Goal: Task Accomplishment & Management: Manage account settings

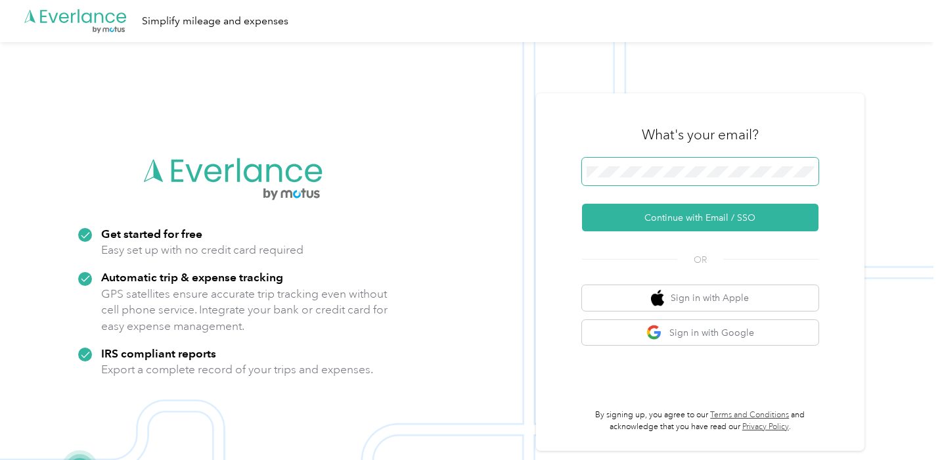
click at [715, 162] on span at bounding box center [700, 172] width 236 height 28
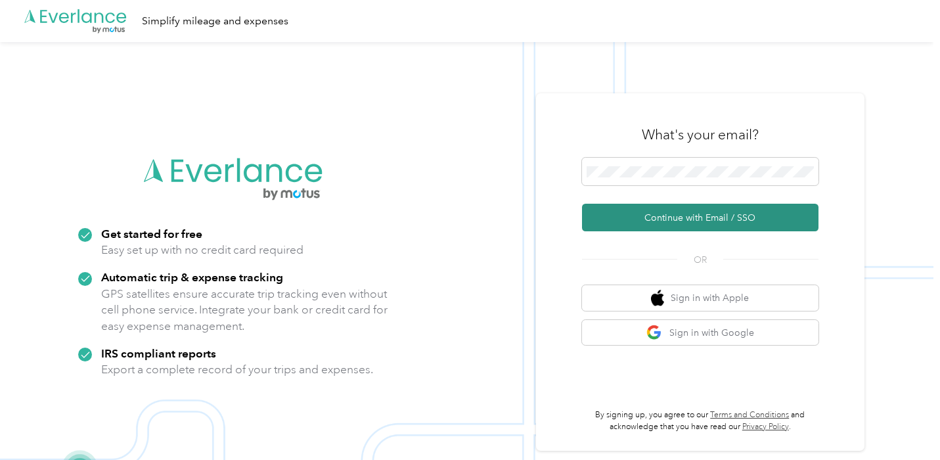
click at [696, 208] on button "Continue with Email / SSO" at bounding box center [700, 218] width 236 height 28
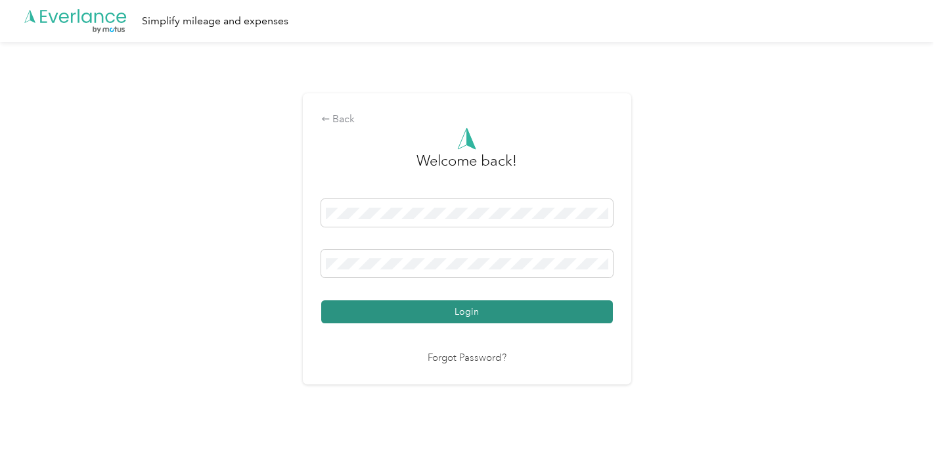
click at [474, 317] on button "Login" at bounding box center [467, 311] width 292 height 23
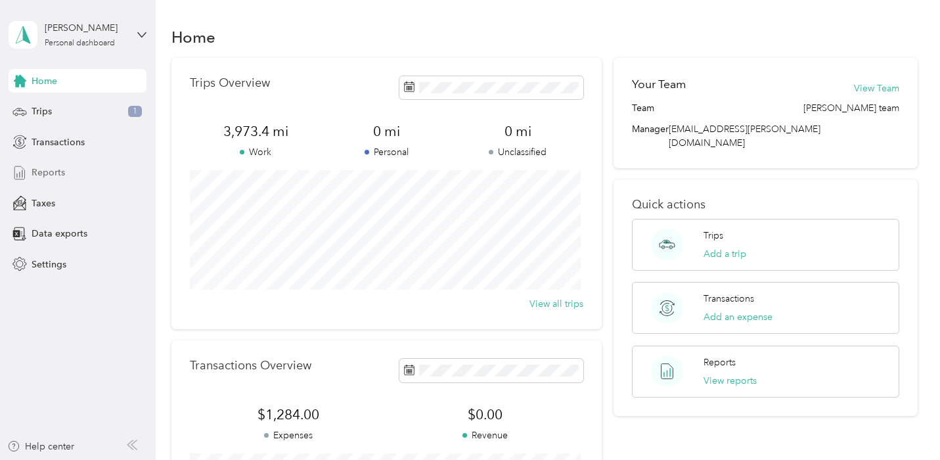
click at [62, 169] on span "Reports" at bounding box center [48, 172] width 33 height 14
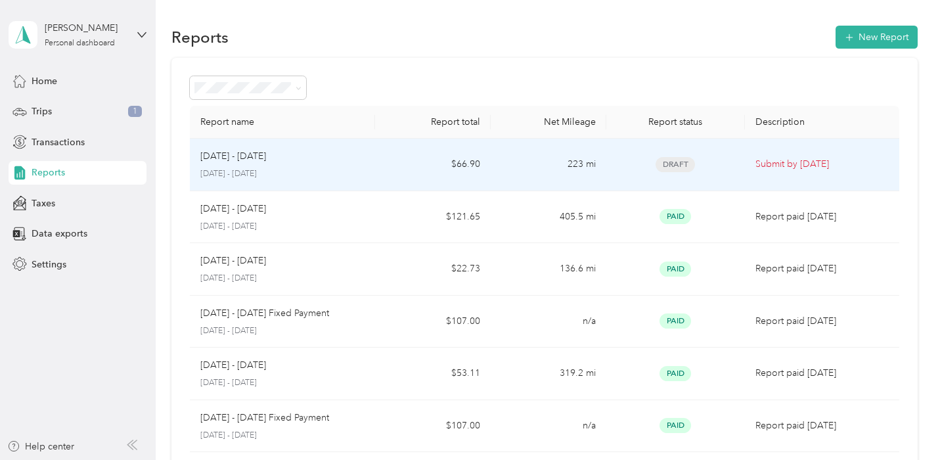
click at [243, 169] on p "[DATE] - [DATE]" at bounding box center [282, 174] width 164 height 12
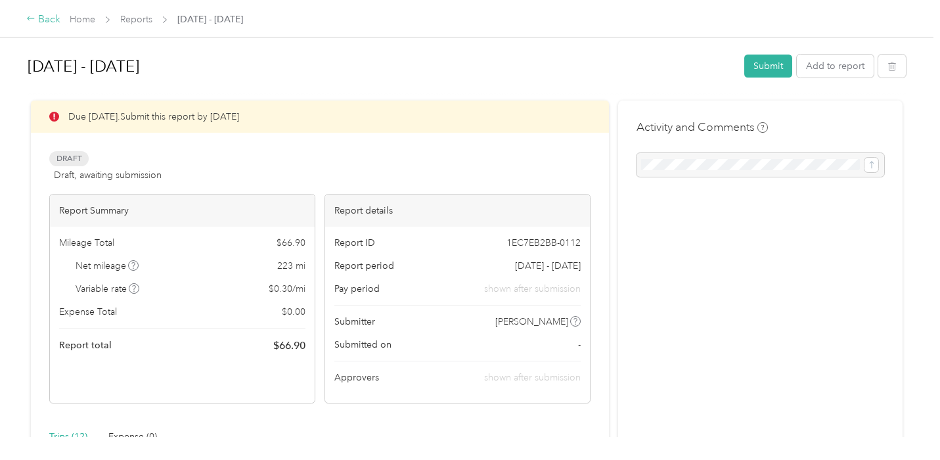
click at [35, 20] on icon at bounding box center [30, 18] width 9 height 9
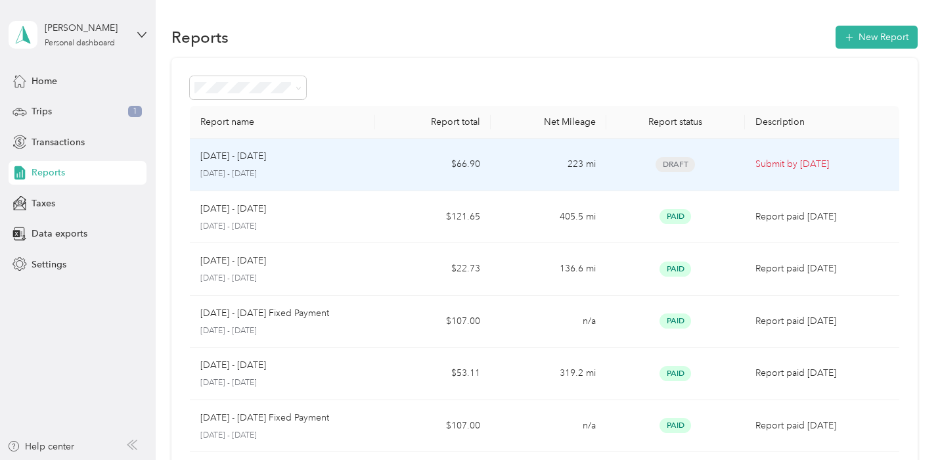
click at [255, 158] on p "[DATE] - [DATE]" at bounding box center [233, 156] width 66 height 14
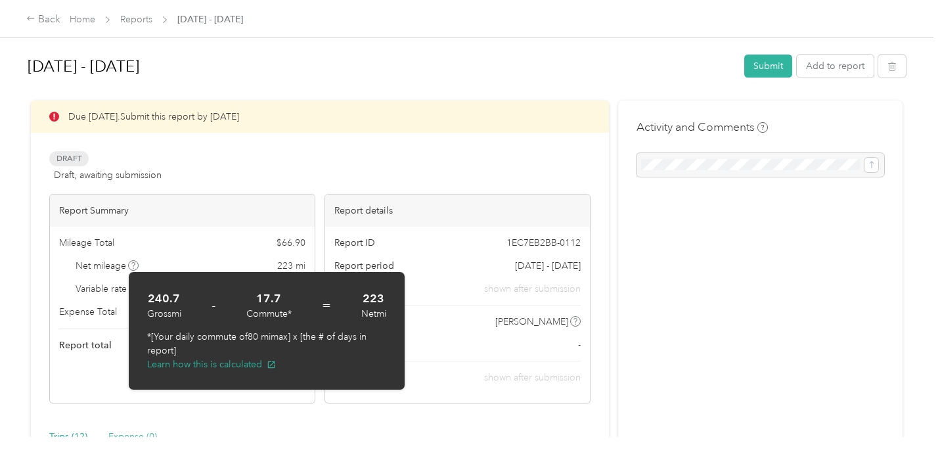
click at [110, 422] on div "Expense (0)" at bounding box center [132, 437] width 49 height 30
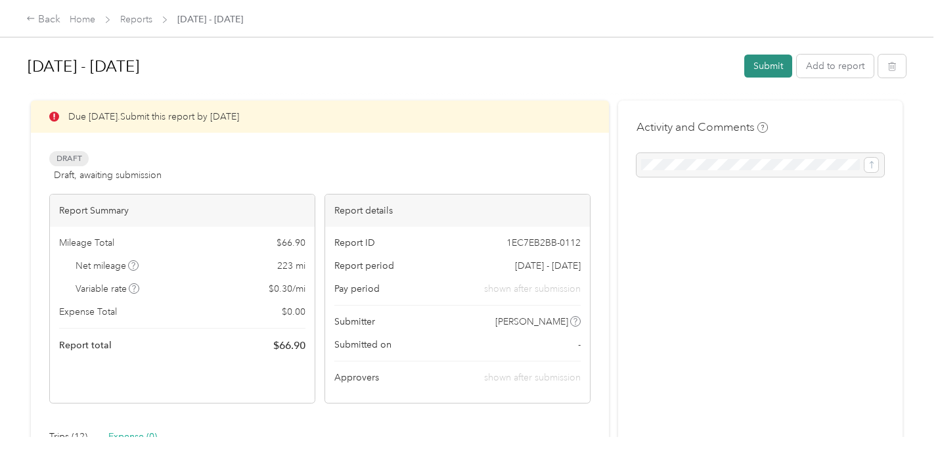
click at [768, 63] on button "Submit" at bounding box center [768, 66] width 48 height 23
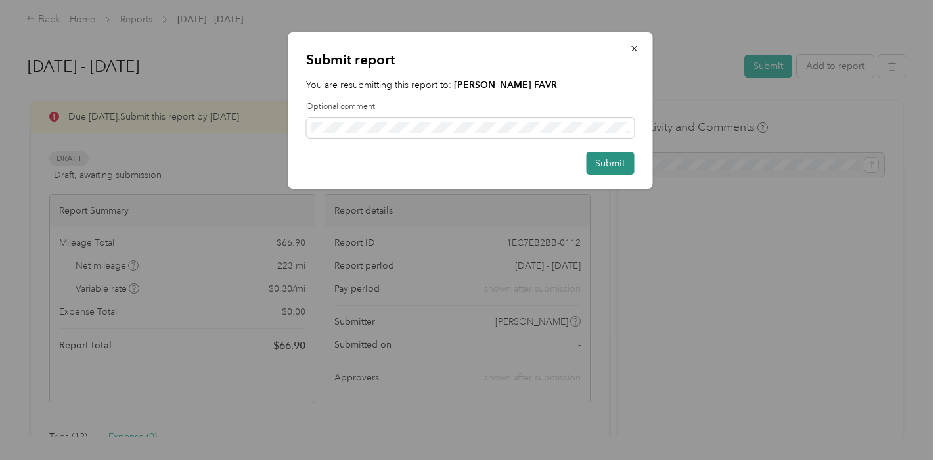
click at [602, 162] on button "Submit" at bounding box center [610, 163] width 48 height 23
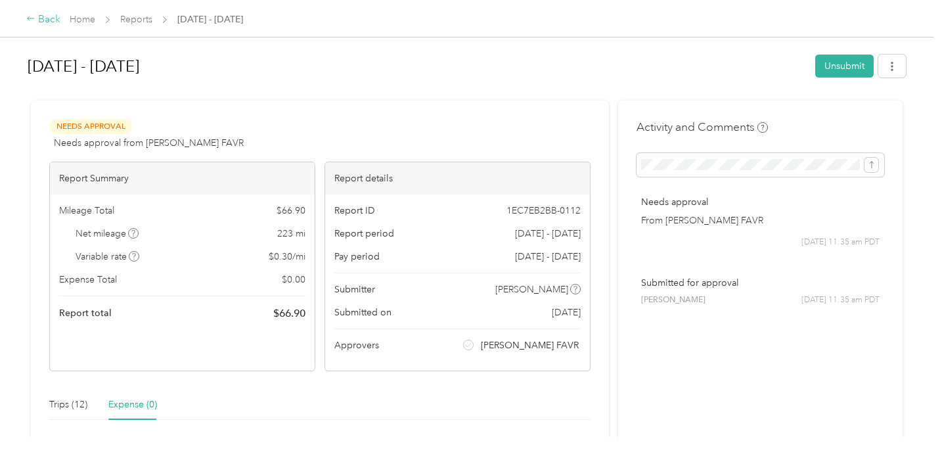
click at [51, 18] on div "Back" at bounding box center [43, 20] width 34 height 16
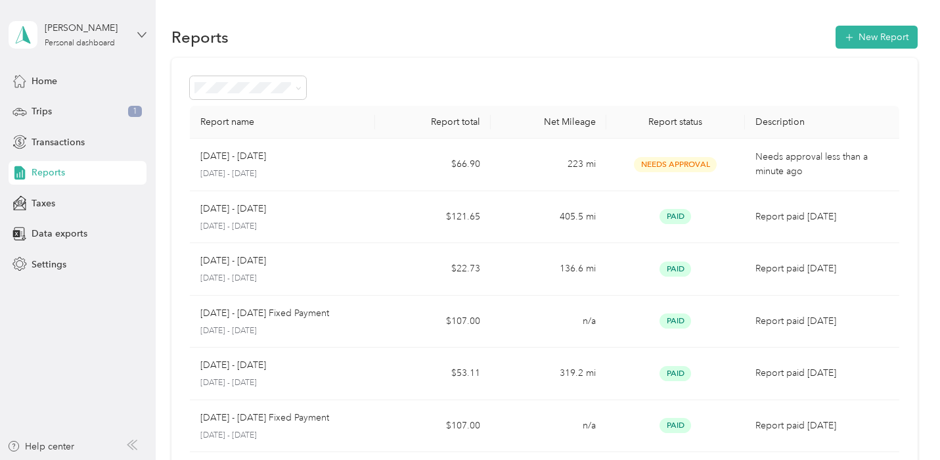
click at [143, 32] on icon at bounding box center [141, 34] width 9 height 9
click at [63, 107] on div "Log out" at bounding box center [45, 106] width 51 height 14
